Goal: Task Accomplishment & Management: Use online tool/utility

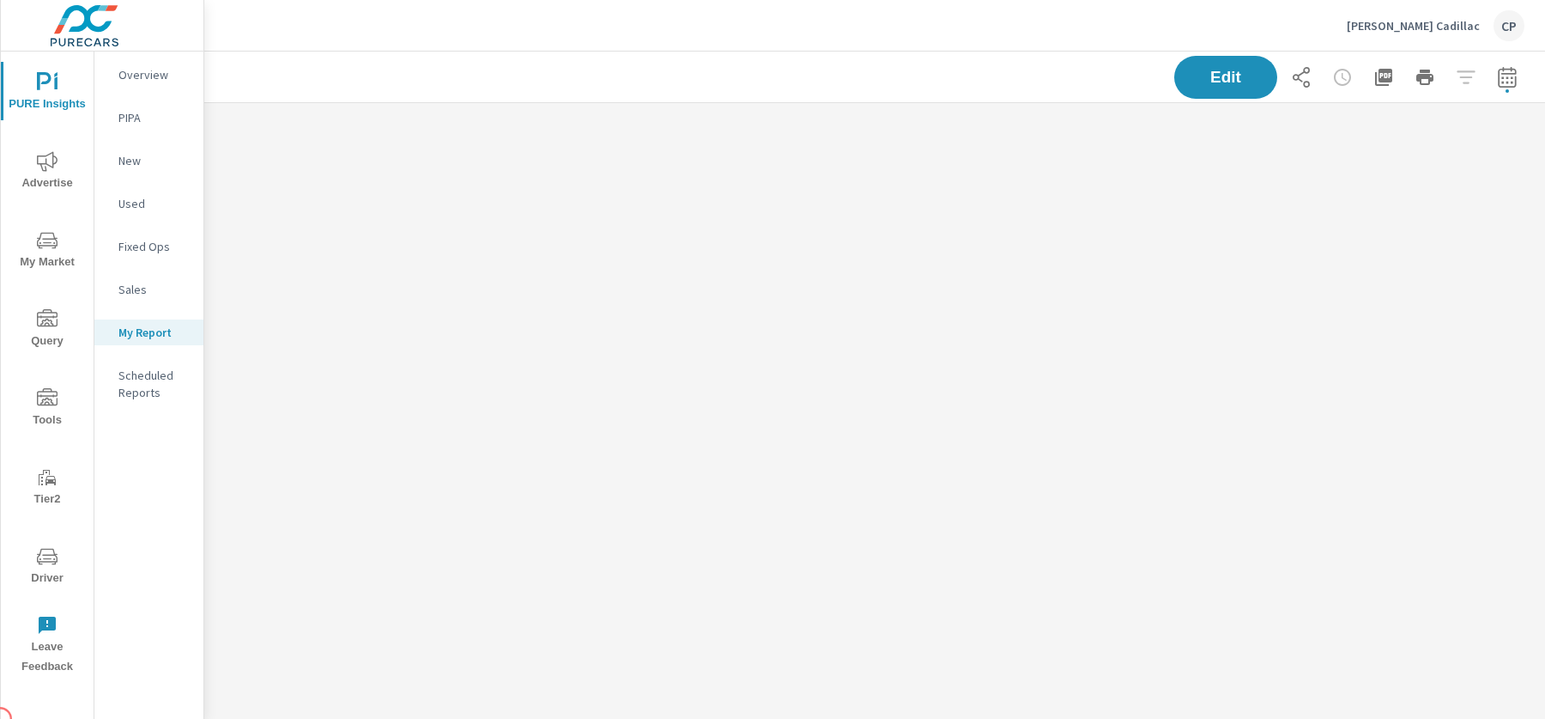
scroll to position [613, 1342]
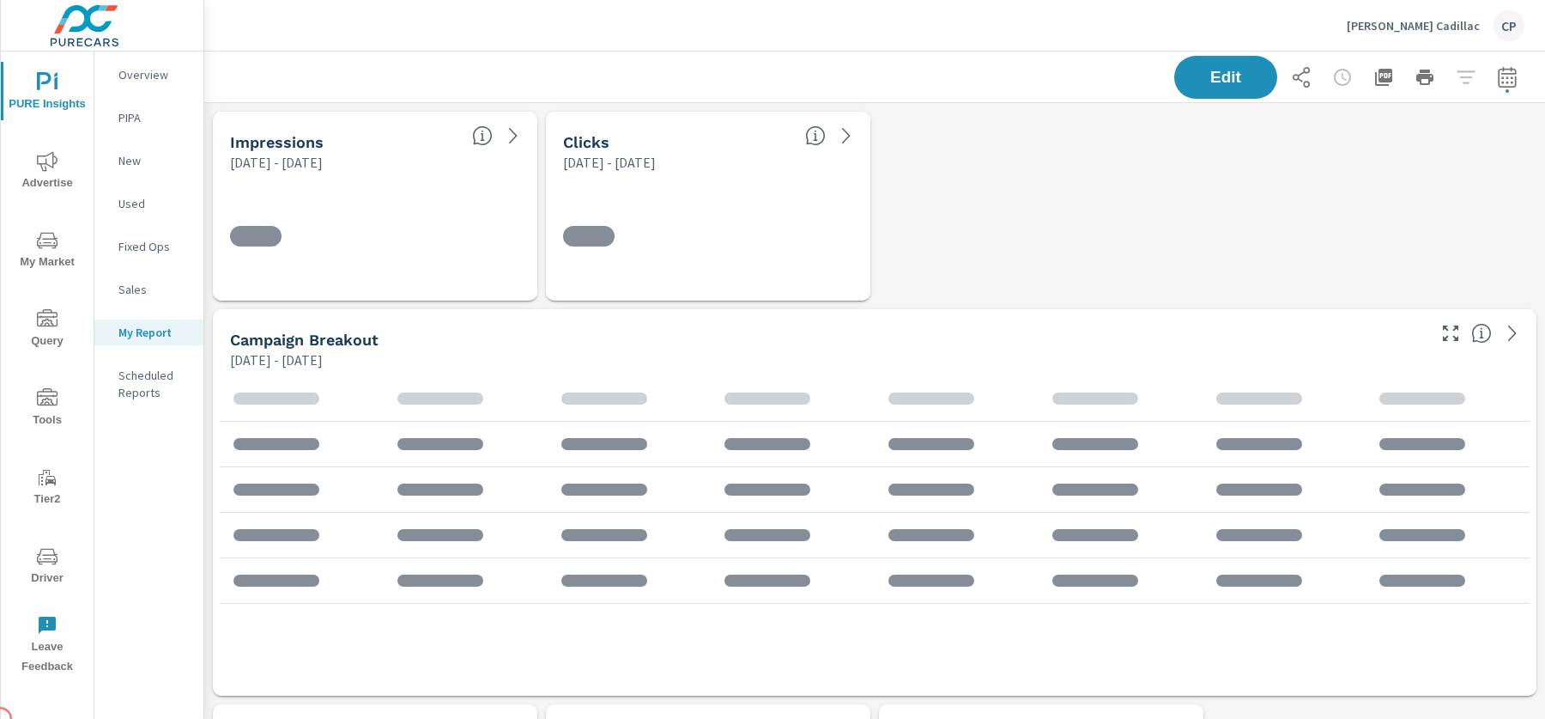
scroll to position [64, 0]
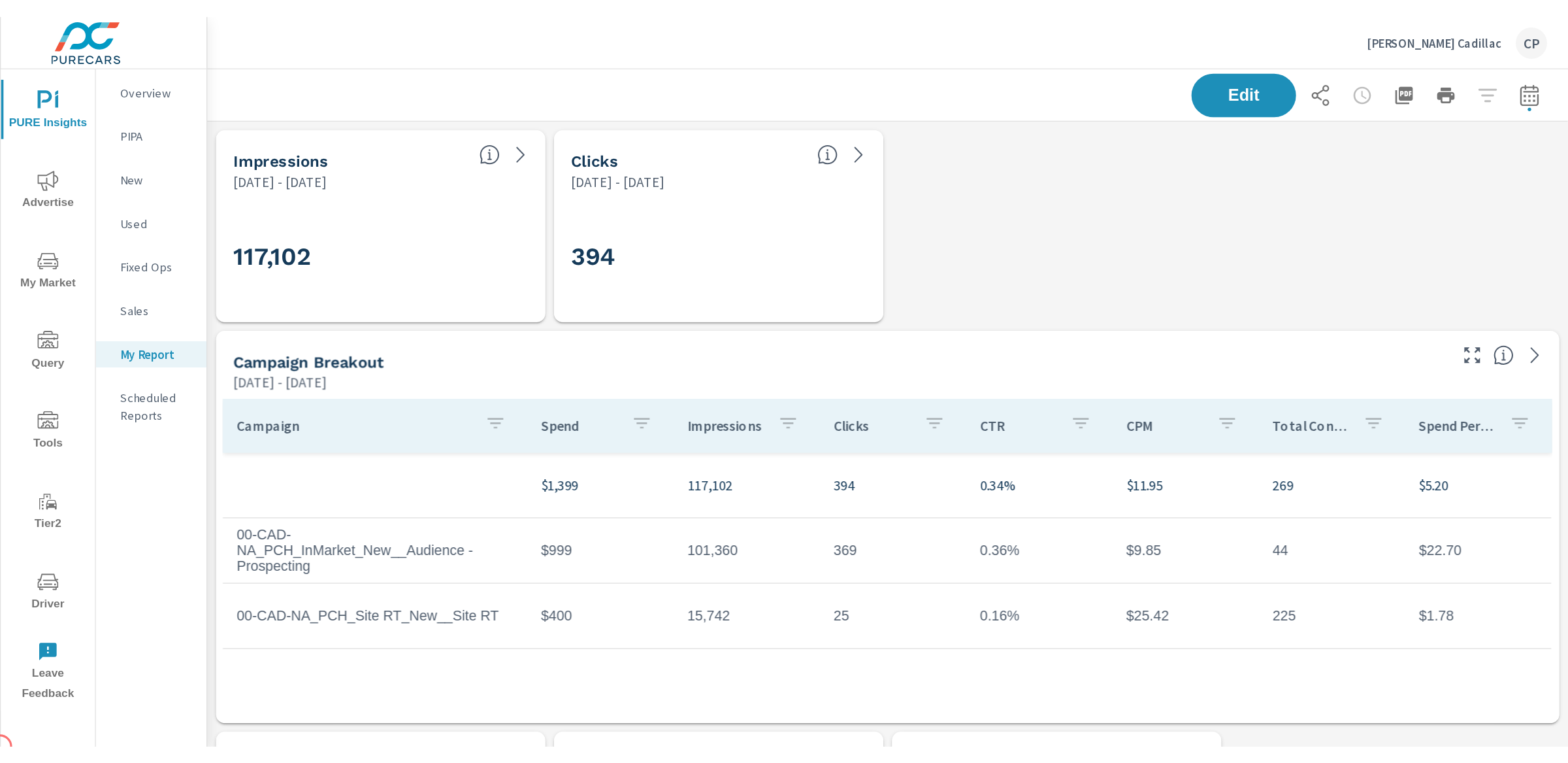
scroll to position [3766, 1413]
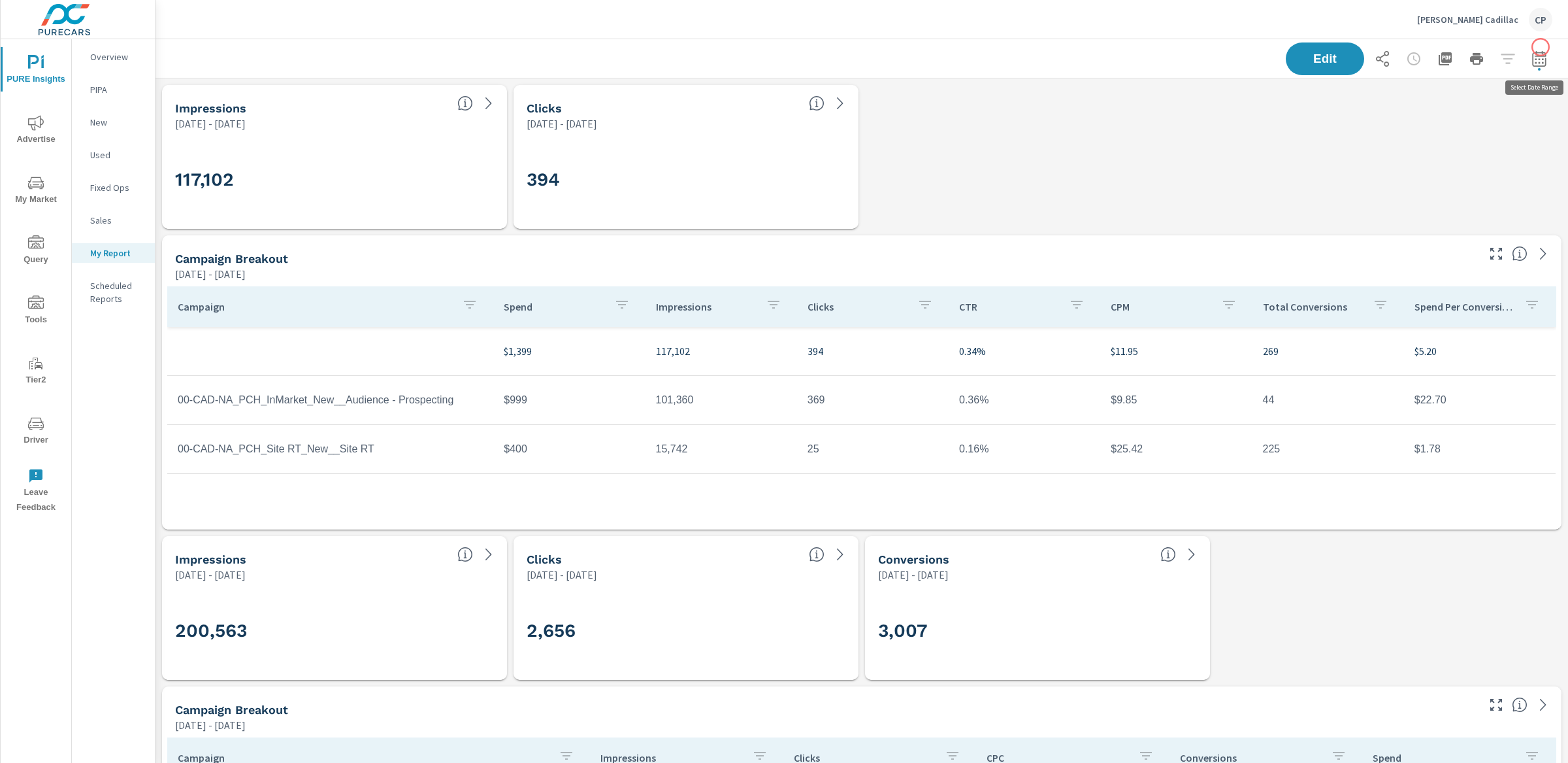
click at [1175, 49] on button "button" at bounding box center [1539, 59] width 26 height 26
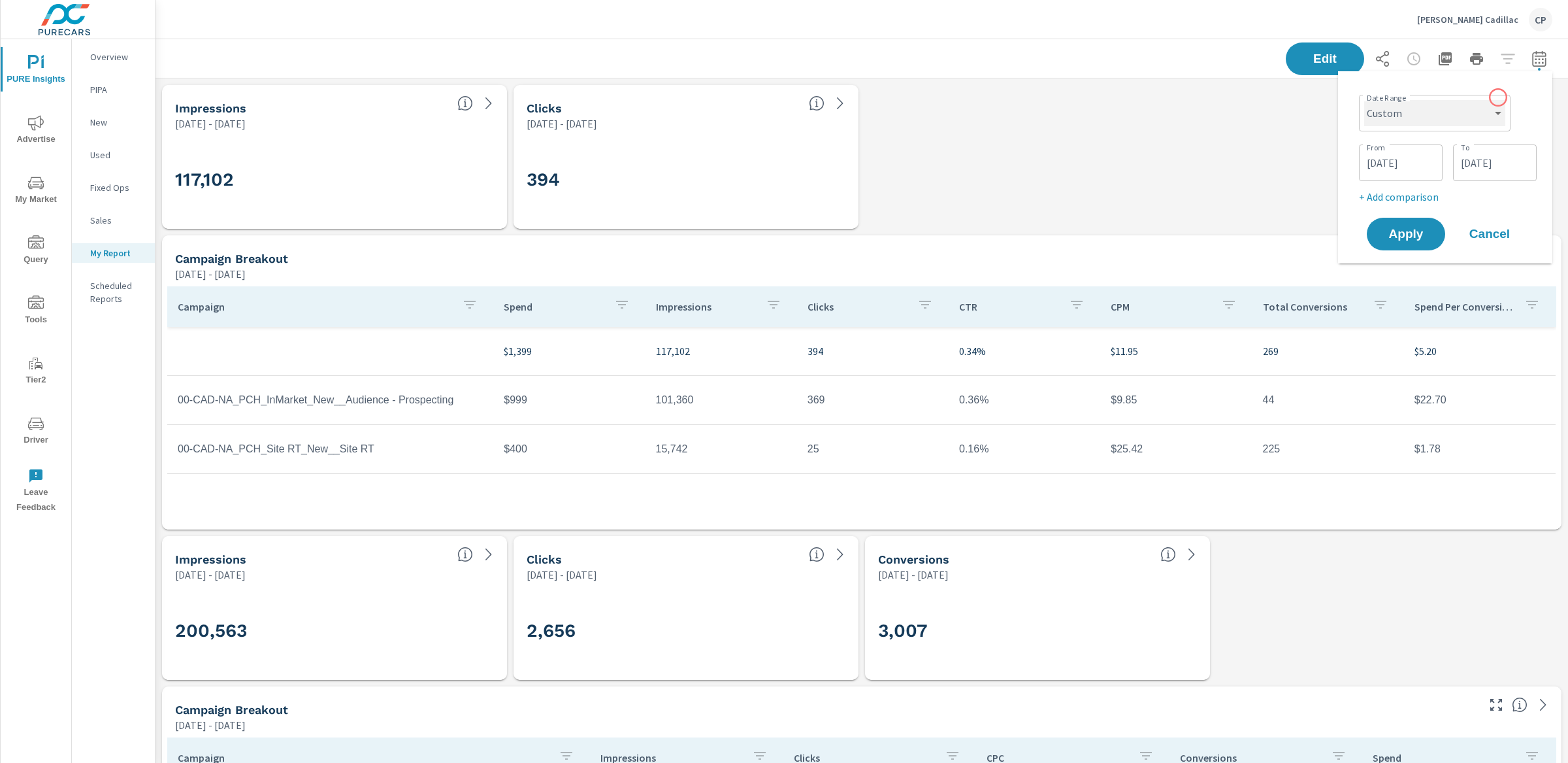
click at [1175, 125] on select "Custom [DATE] Last week Last 7 days Last 14 days Last 30 days Last 45 days Last…" at bounding box center [1435, 113] width 141 height 26
select select "Last month"
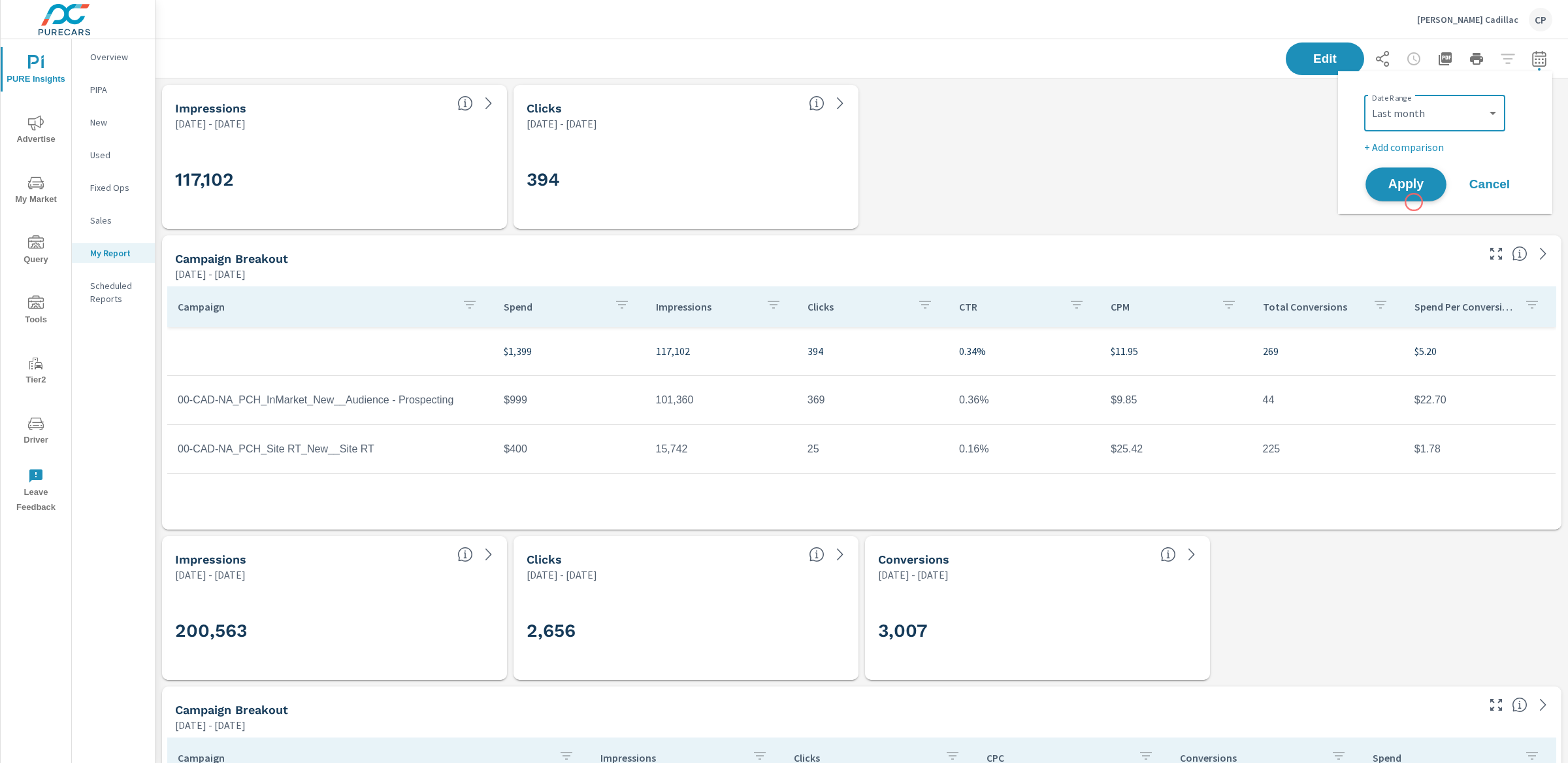
click at [1175, 193] on button "Apply" at bounding box center [1406, 184] width 81 height 34
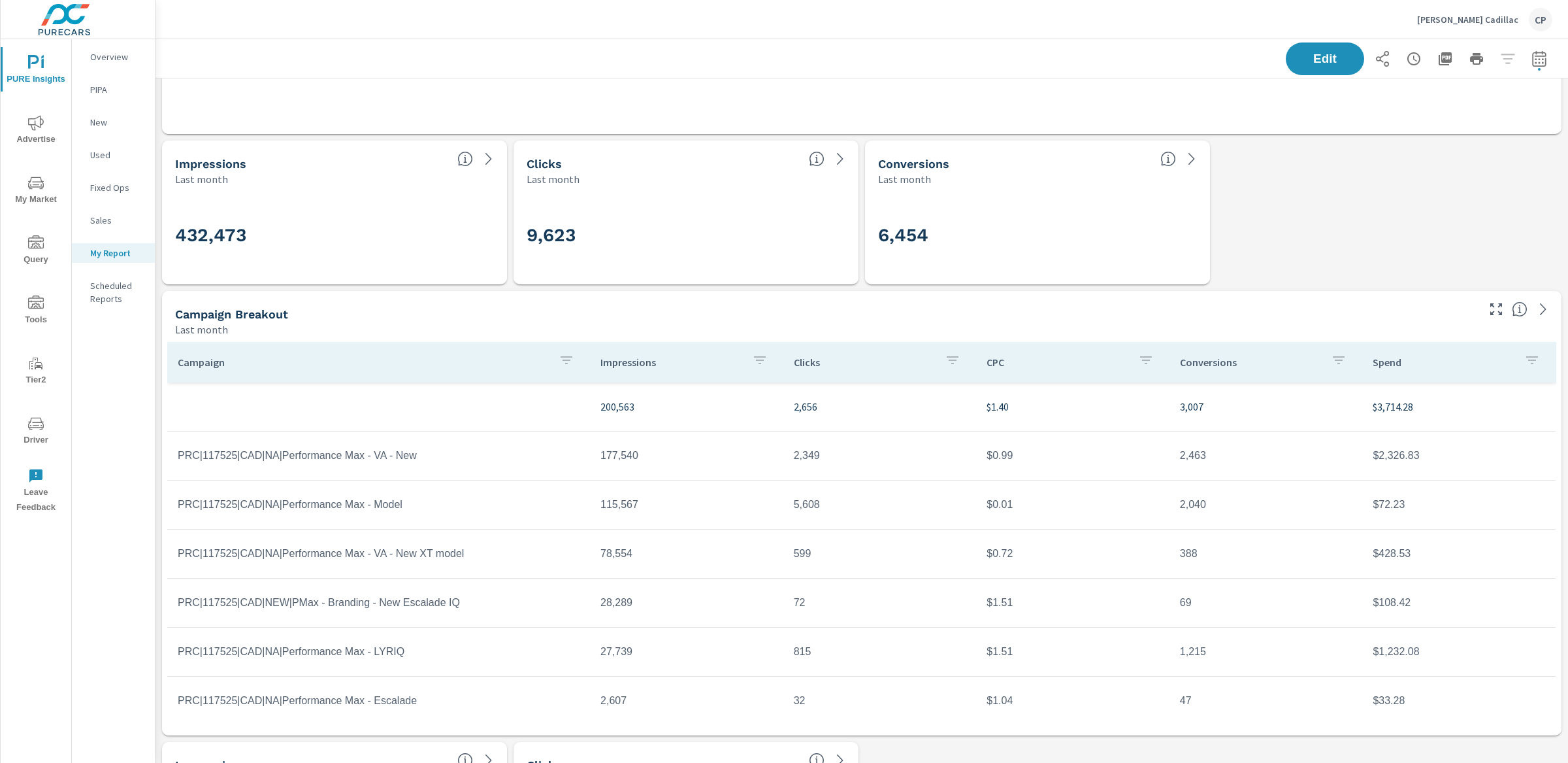
scroll to position [409, 0]
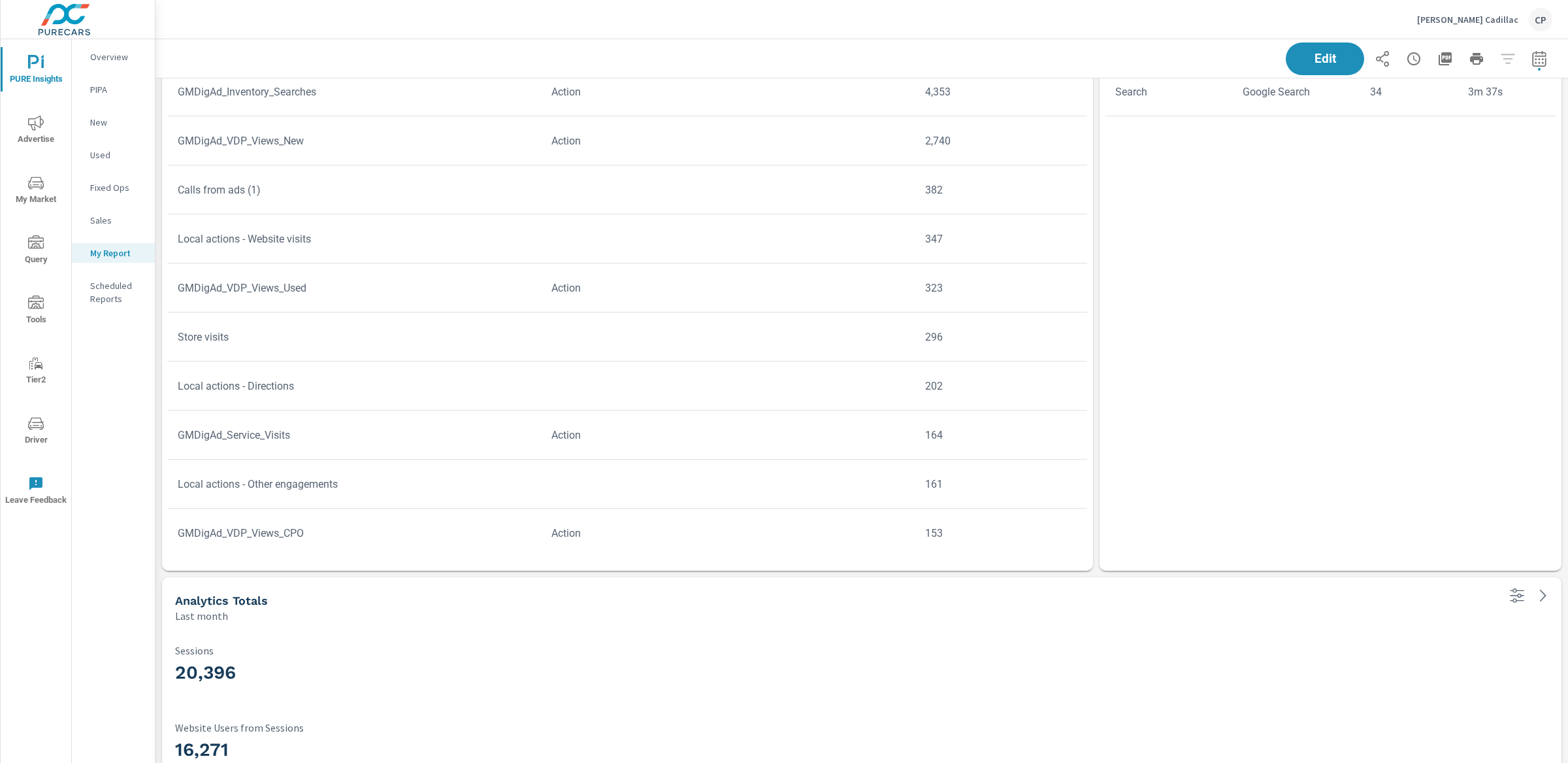
scroll to position [2669, 0]
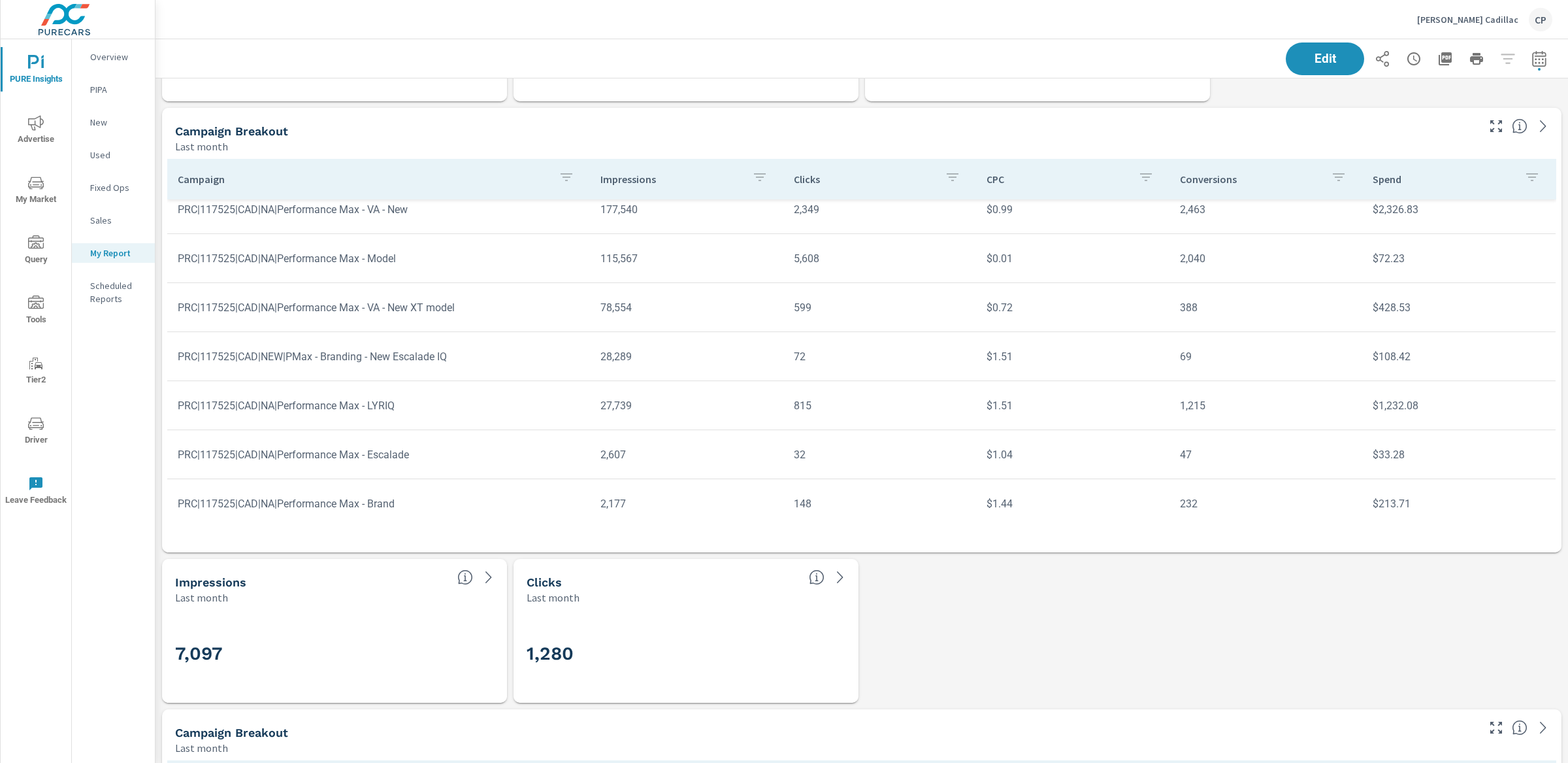
scroll to position [577, 0]
